Goal: Task Accomplishment & Management: Manage account settings

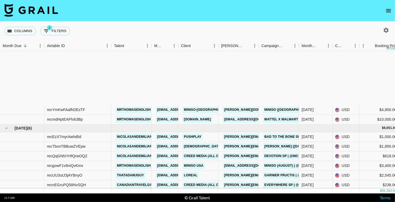
scroll to position [79, 0]
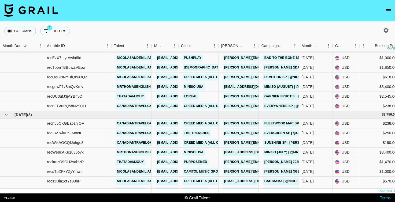
click at [391, 14] on button "open drawer" at bounding box center [388, 10] width 11 height 11
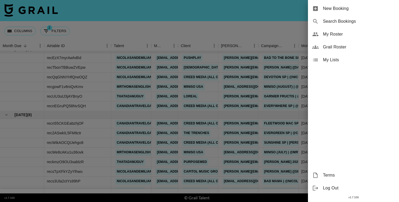
click at [337, 46] on span "Grail Roster" at bounding box center [359, 47] width 72 height 6
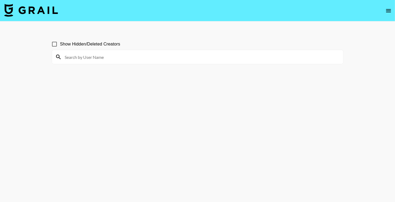
click at [86, 57] on input at bounding box center [201, 57] width 278 height 9
click at [91, 59] on input "tommyl" at bounding box center [201, 57] width 278 height 9
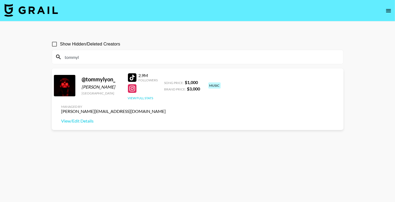
type input "tommyl"
click at [145, 99] on button "View Full Stats" at bounding box center [140, 98] width 25 height 4
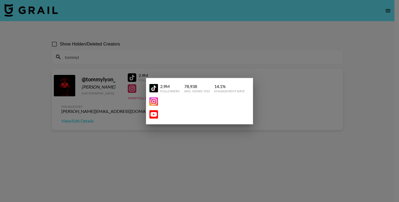
click at [174, 150] on div at bounding box center [199, 101] width 399 height 202
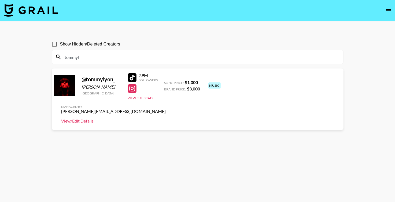
click at [166, 118] on link "View/Edit Details" at bounding box center [113, 120] width 105 height 5
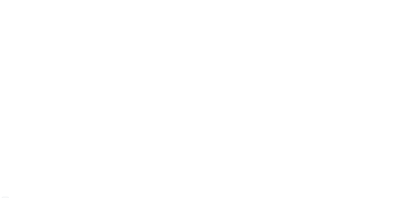
scroll to position [37, 0]
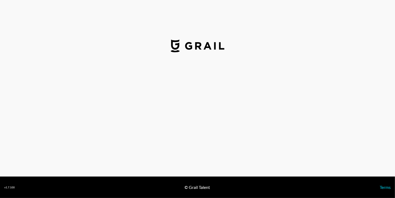
select select "USD"
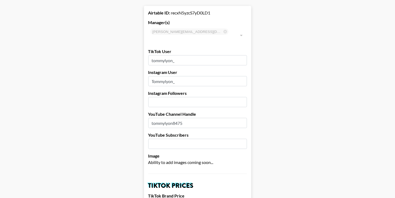
scroll to position [0, 0]
